Goal: Information Seeking & Learning: Learn about a topic

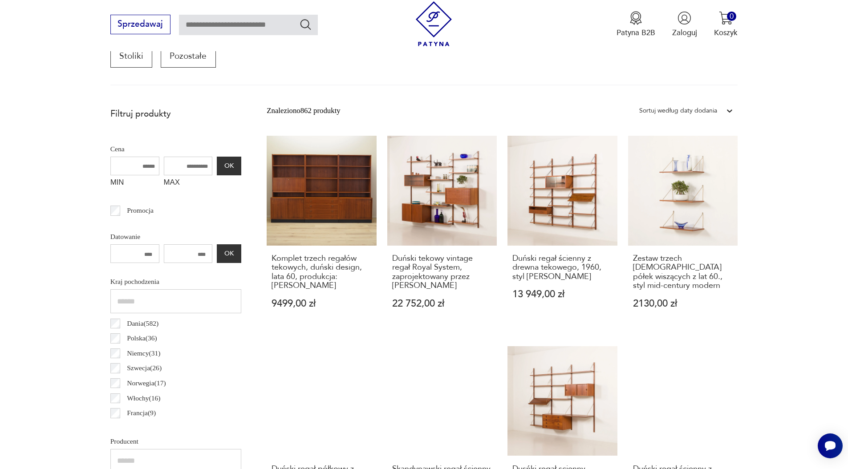
scroll to position [324, 0]
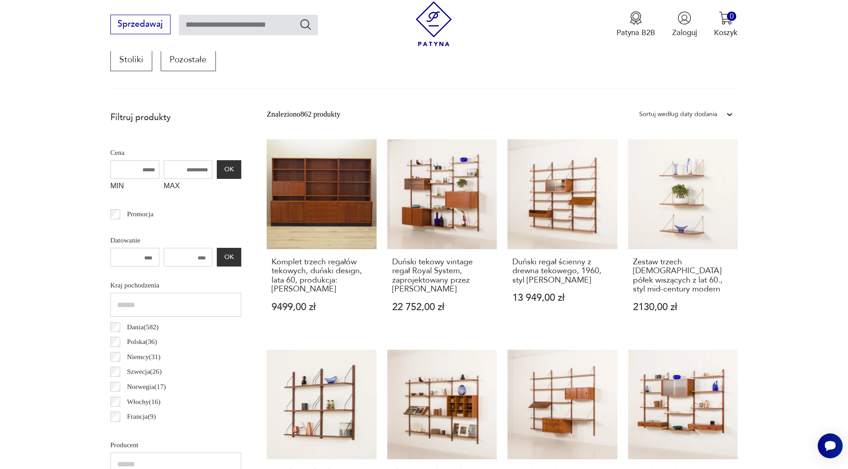
click at [195, 174] on input "MAX" at bounding box center [188, 169] width 49 height 19
type input "***"
click at [231, 173] on button "OK" at bounding box center [229, 169] width 24 height 19
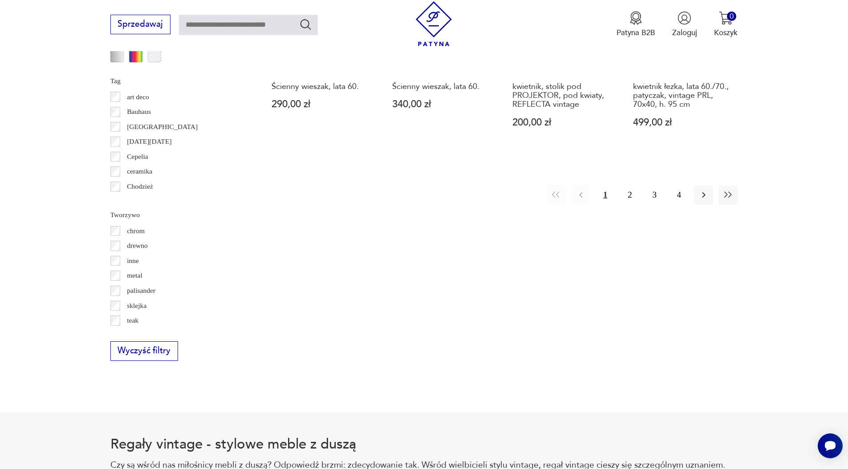
scroll to position [1048, 0]
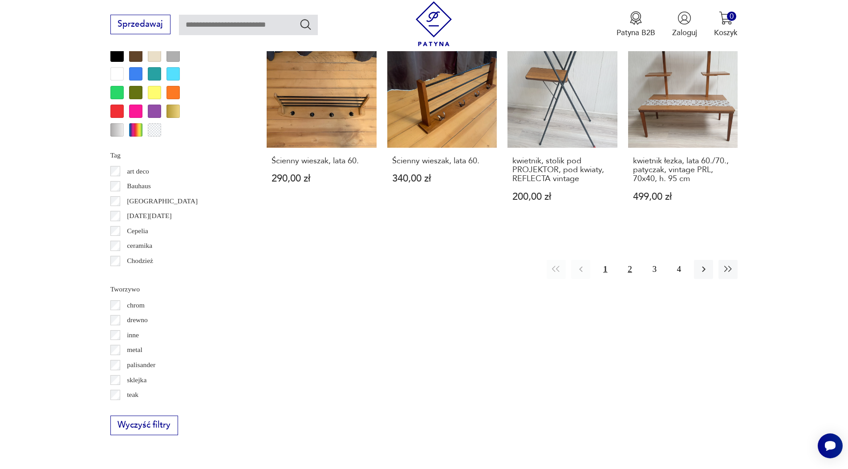
click at [629, 272] on button "2" at bounding box center [629, 269] width 19 height 19
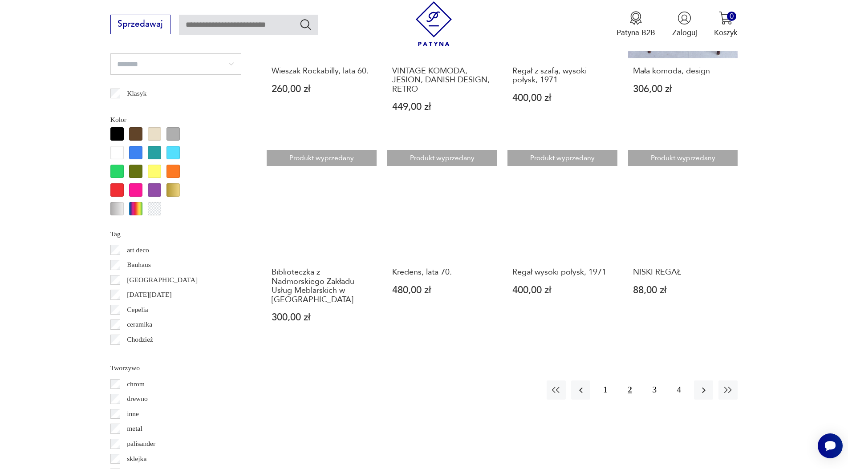
scroll to position [1010, 0]
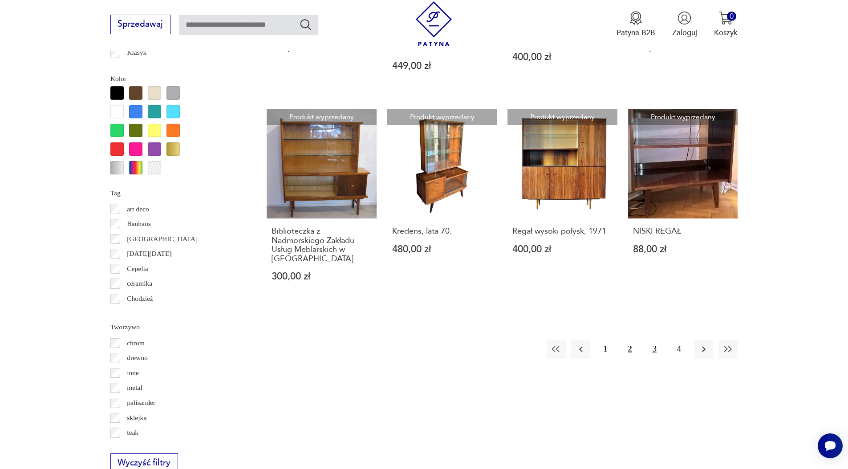
click at [653, 340] on button "3" at bounding box center [654, 349] width 19 height 19
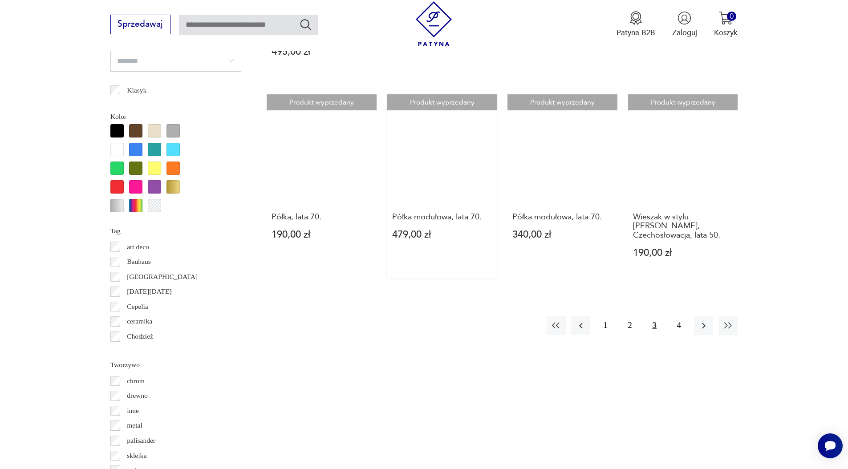
scroll to position [1008, 0]
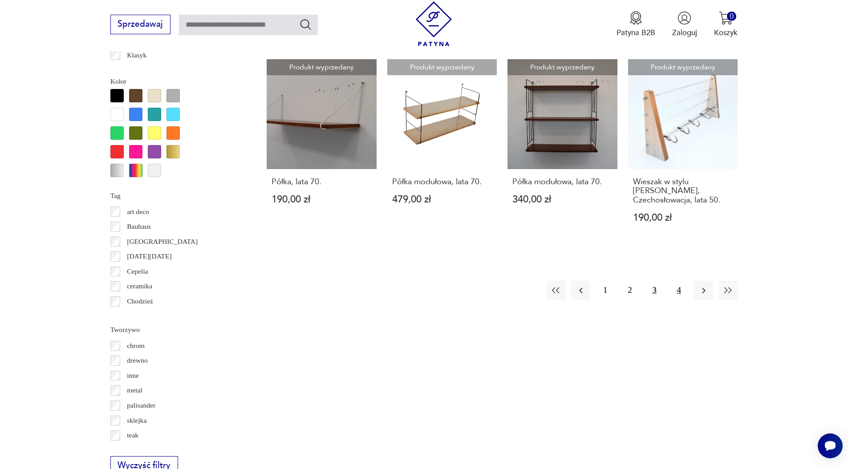
click at [673, 281] on button "4" at bounding box center [678, 290] width 19 height 19
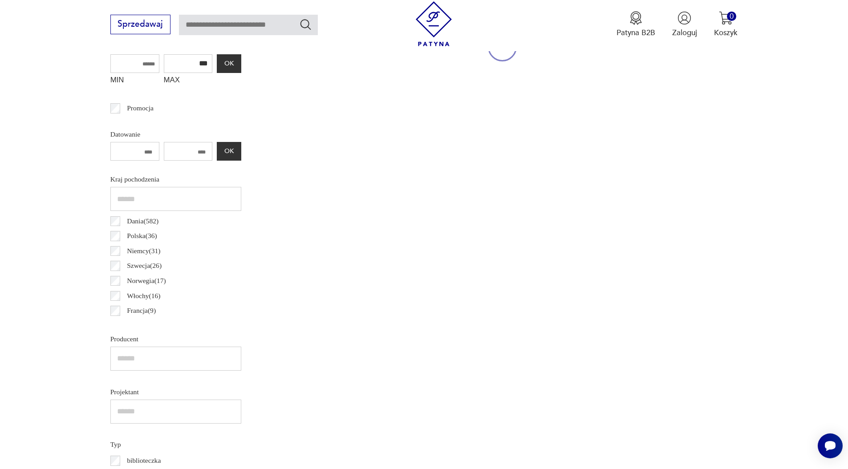
scroll to position [296, 0]
